Goal: Information Seeking & Learning: Learn about a topic

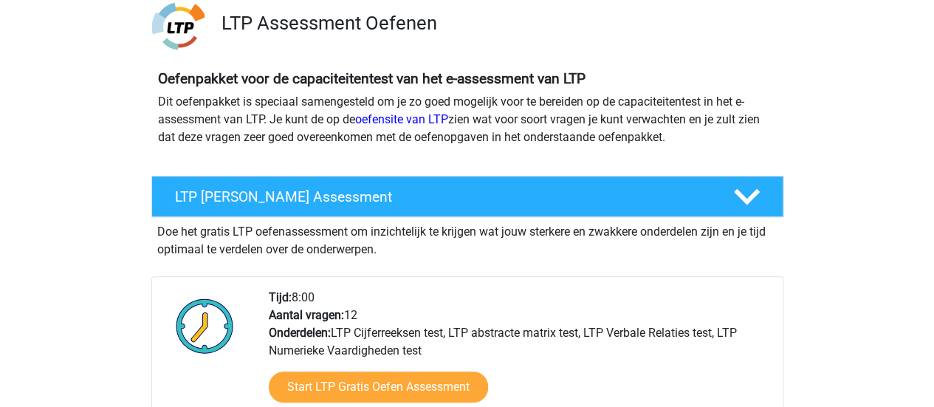
scroll to position [135, 0]
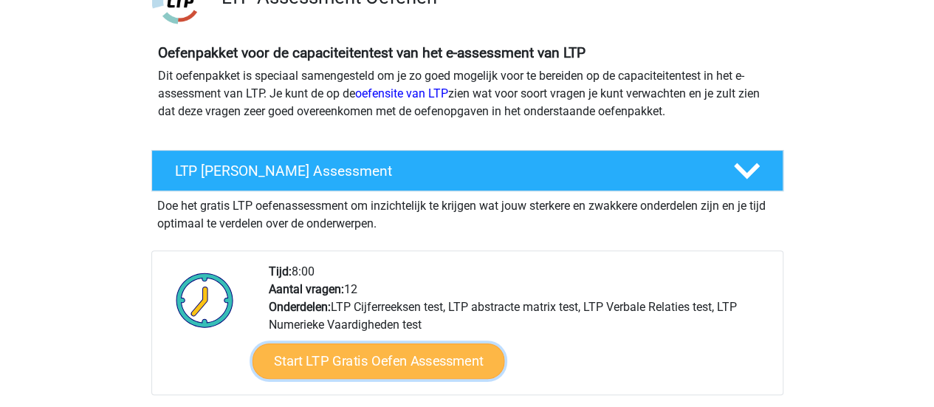
click at [422, 360] on link "Start LTP Gratis Oefen Assessment" at bounding box center [378, 360] width 252 height 35
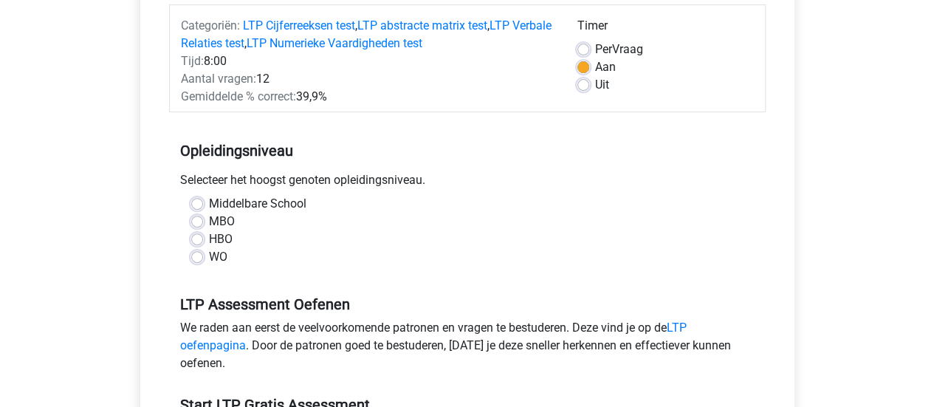
scroll to position [192, 0]
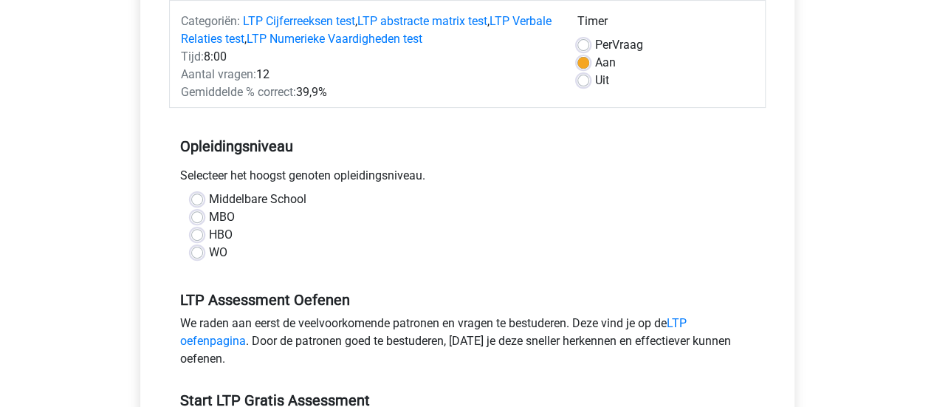
click at [209, 250] on label "WO" at bounding box center [218, 253] width 18 height 18
click at [196, 250] on input "WO" at bounding box center [197, 251] width 12 height 15
radio input "true"
click at [106, 244] on div "Registreer" at bounding box center [467, 388] width 934 height 1160
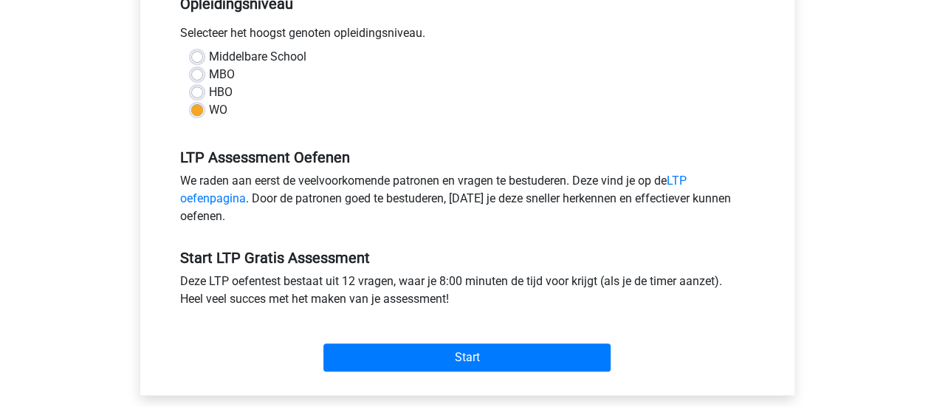
scroll to position [339, 0]
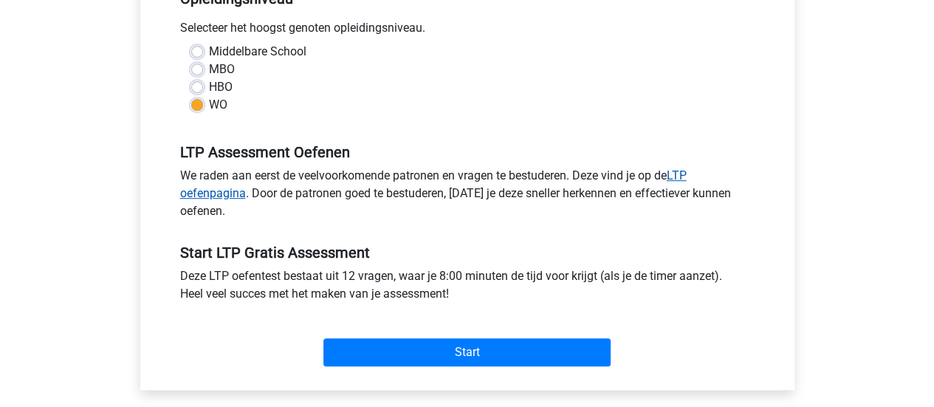
click at [224, 192] on link "LTP oefenpagina" at bounding box center [433, 184] width 506 height 32
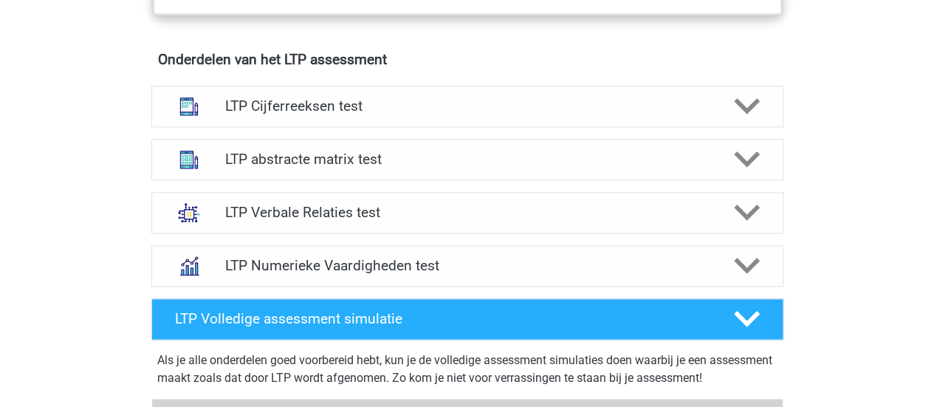
scroll to position [915, 0]
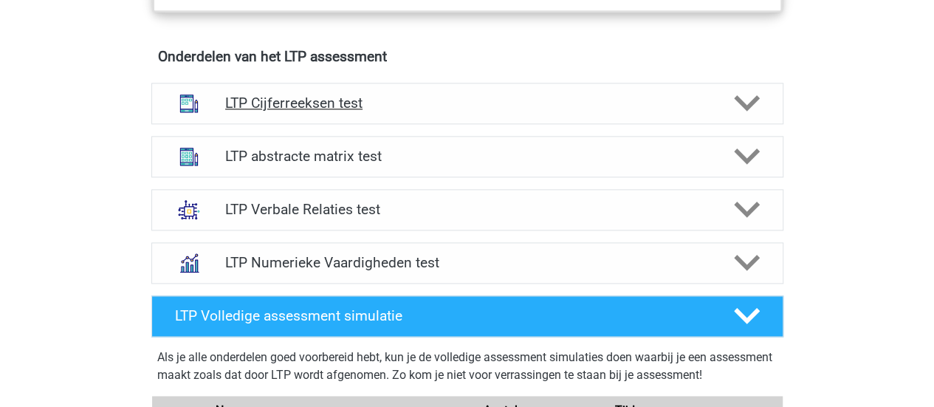
click at [334, 83] on div "LTP Cijferreeksen test" at bounding box center [467, 103] width 632 height 41
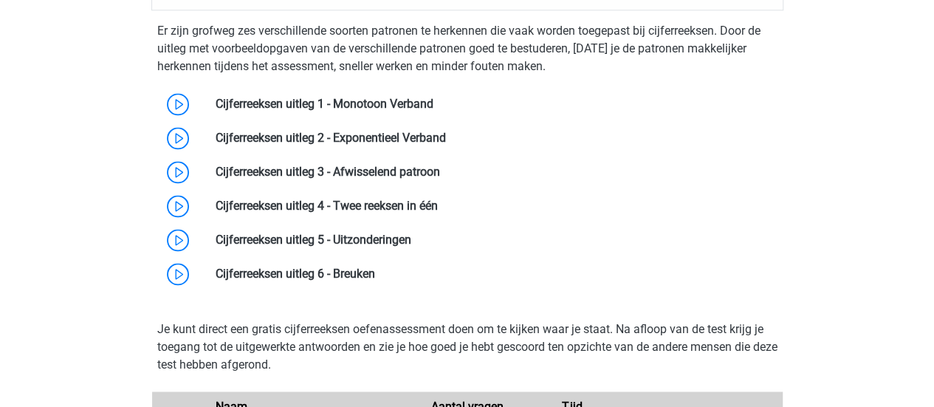
scroll to position [1033, 0]
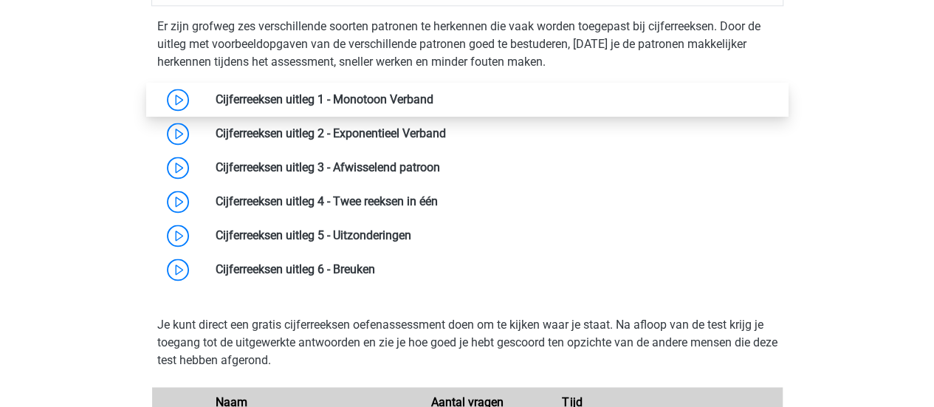
click at [433, 93] on link at bounding box center [433, 99] width 0 height 14
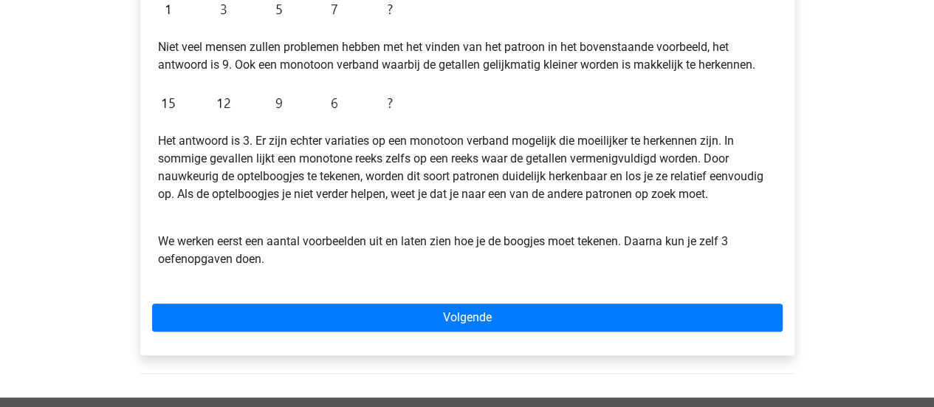
scroll to position [384, 0]
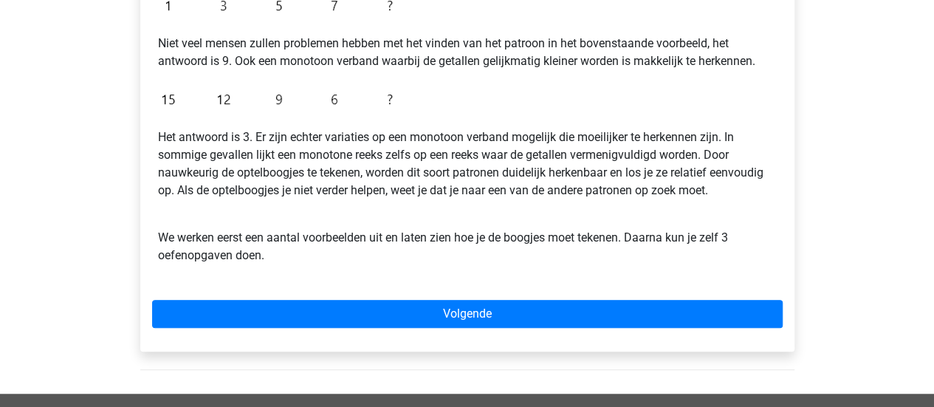
click at [415, 298] on div "Cijferreeksen uitleg 1 - Monotoon Verband Bij een monotoon verband zijn de stap…" at bounding box center [467, 110] width 654 height 481
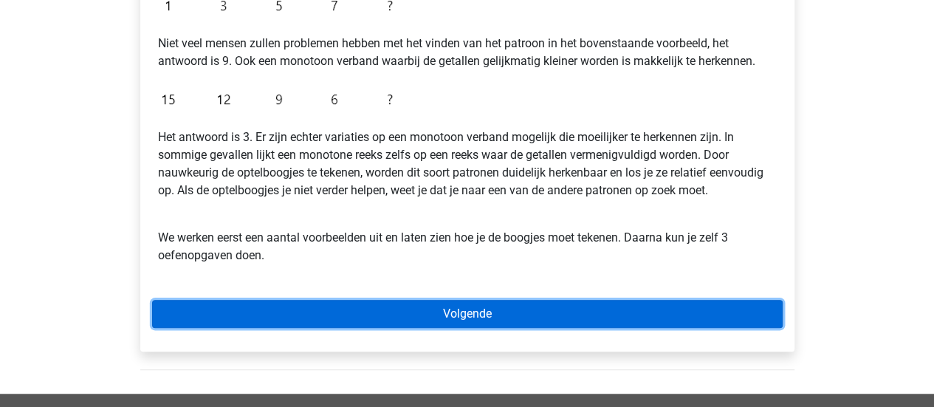
click at [422, 314] on link "Volgende" at bounding box center [467, 314] width 630 height 28
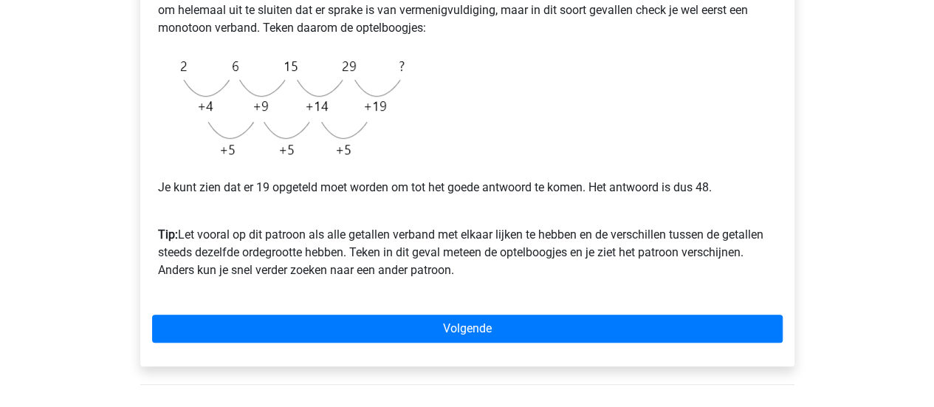
scroll to position [384, 0]
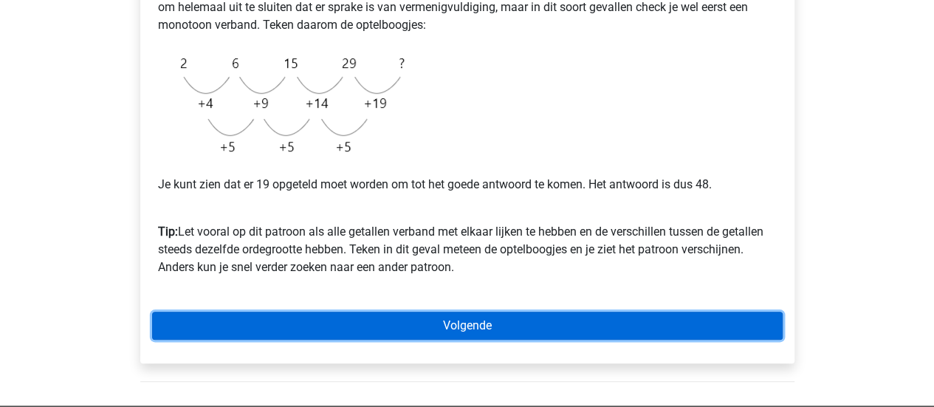
click at [204, 320] on link "Volgende" at bounding box center [467, 325] width 630 height 28
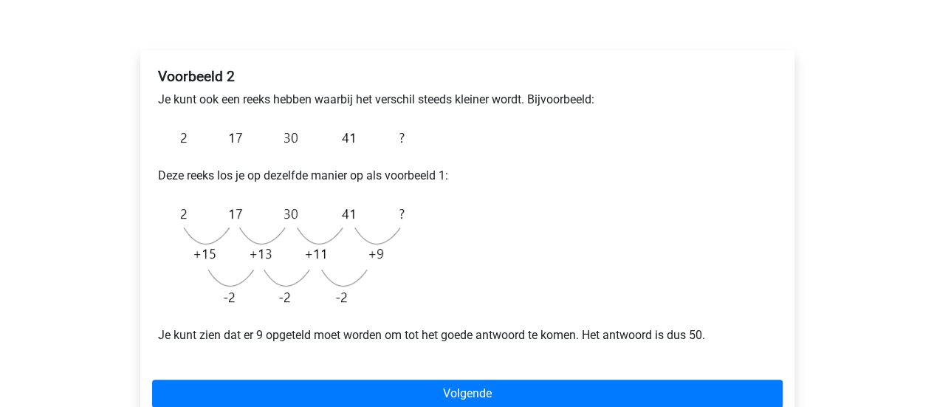
scroll to position [207, 0]
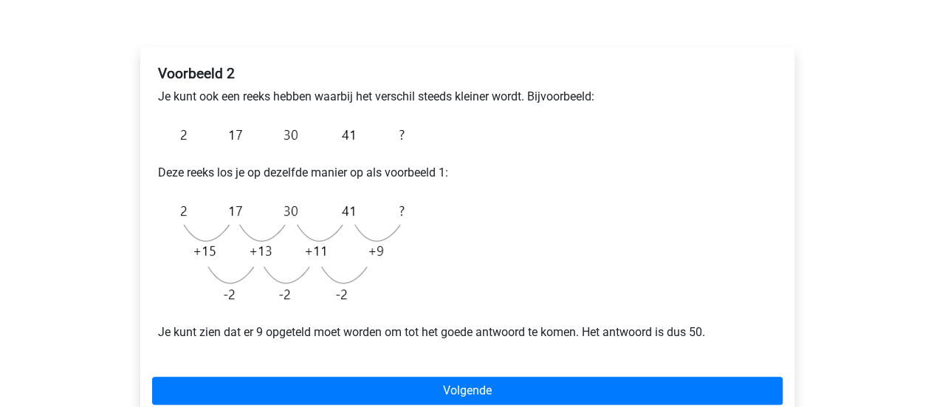
click at [109, 247] on div "Registreer Nederlands English" at bounding box center [467, 326] width 934 height 1066
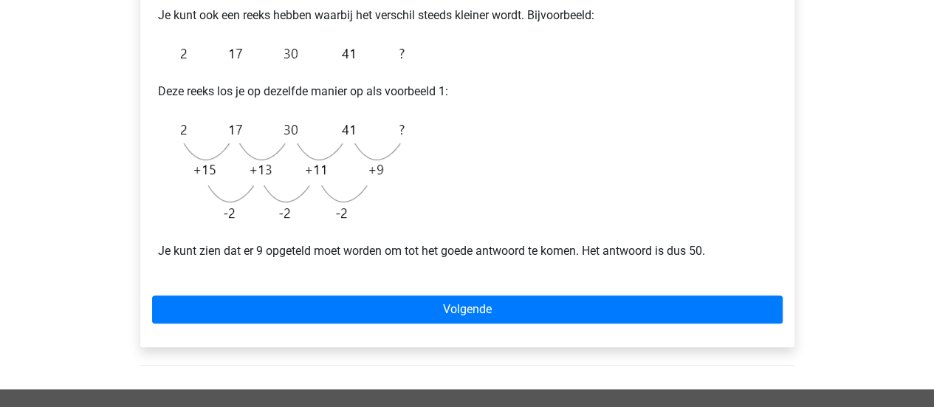
scroll to position [295, 0]
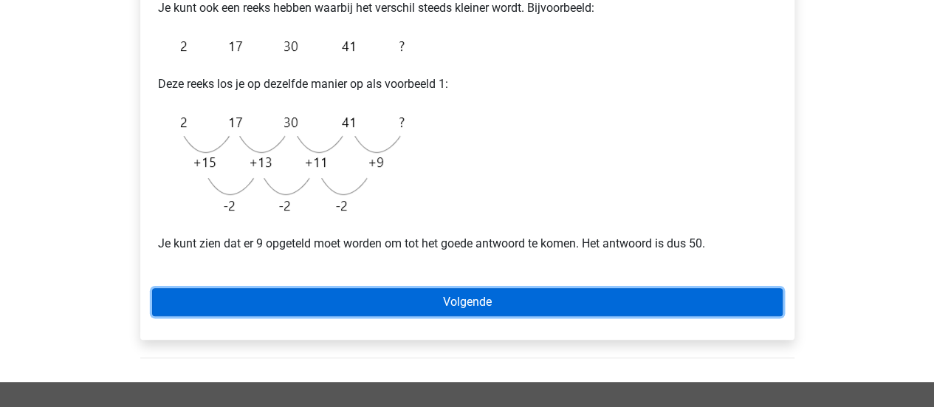
click at [234, 289] on link "Volgende" at bounding box center [467, 302] width 630 height 28
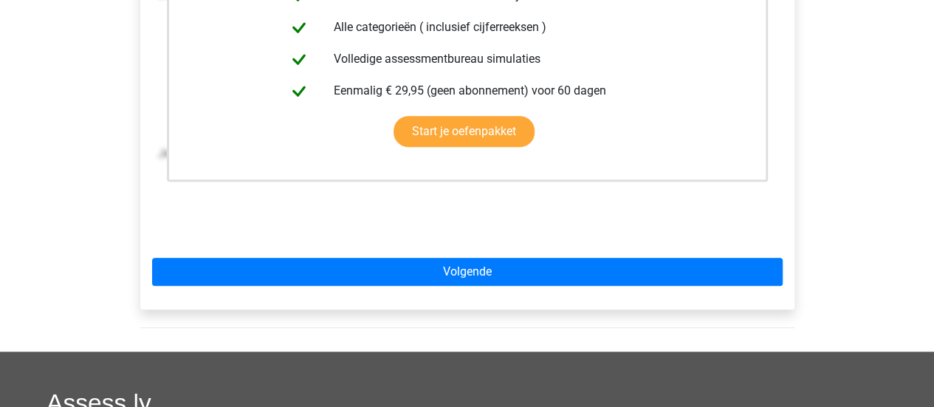
scroll to position [443, 0]
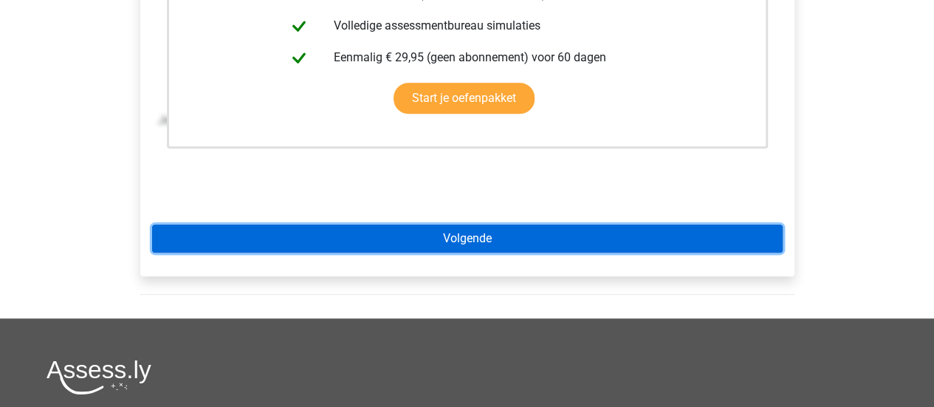
click at [187, 241] on link "Volgende" at bounding box center [467, 238] width 630 height 28
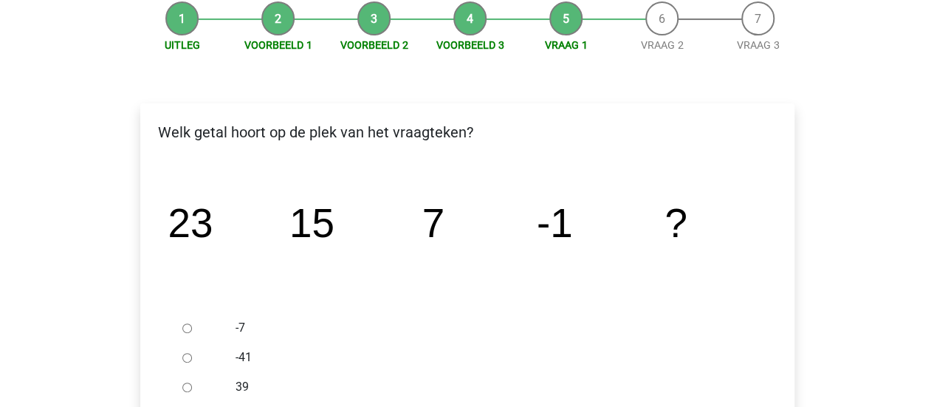
scroll to position [148, 0]
